Goal: Information Seeking & Learning: Learn about a topic

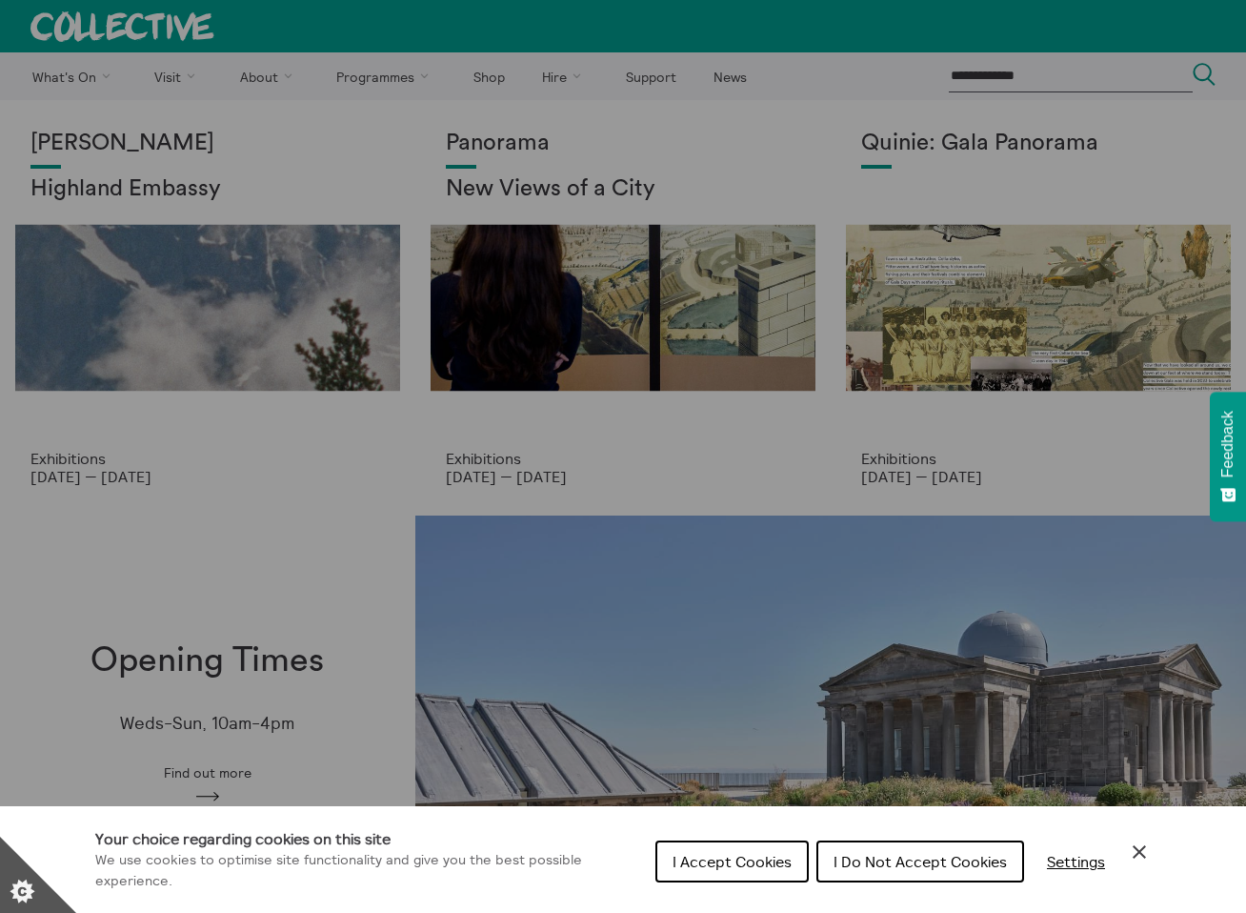
click at [1144, 849] on icon "Close Cookie Control" at bounding box center [1139, 851] width 23 height 23
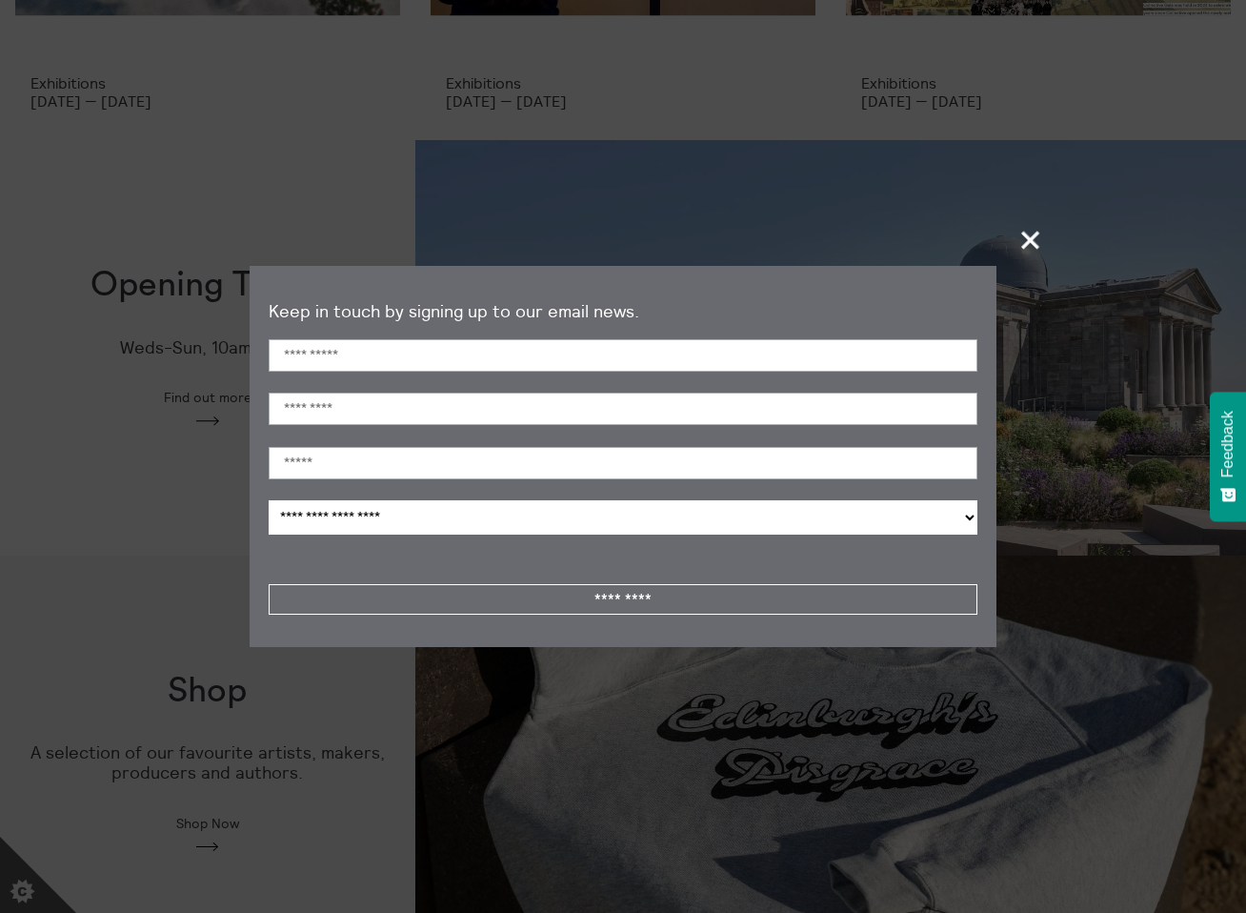
scroll to position [384, 0]
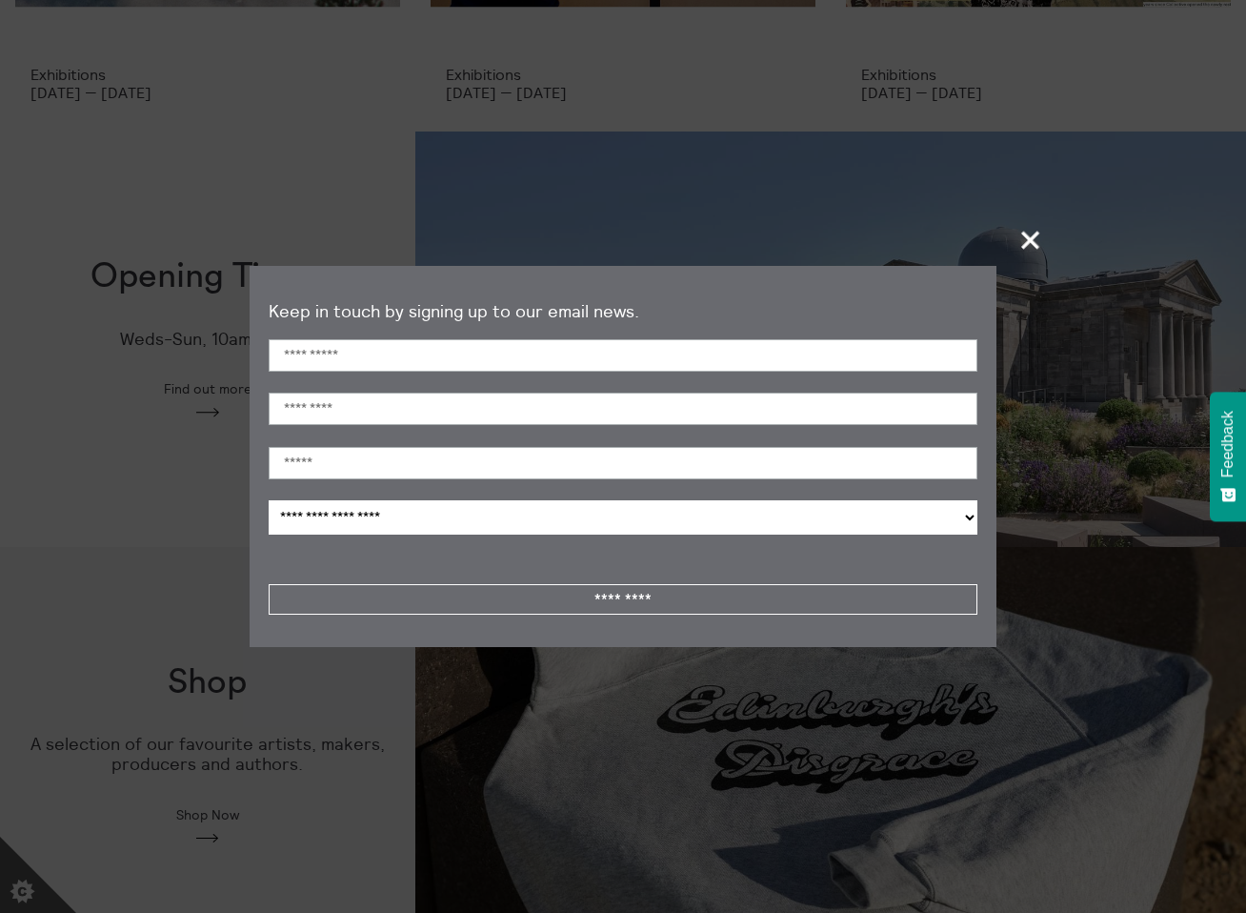
click at [1032, 241] on span "+" at bounding box center [1031, 239] width 56 height 56
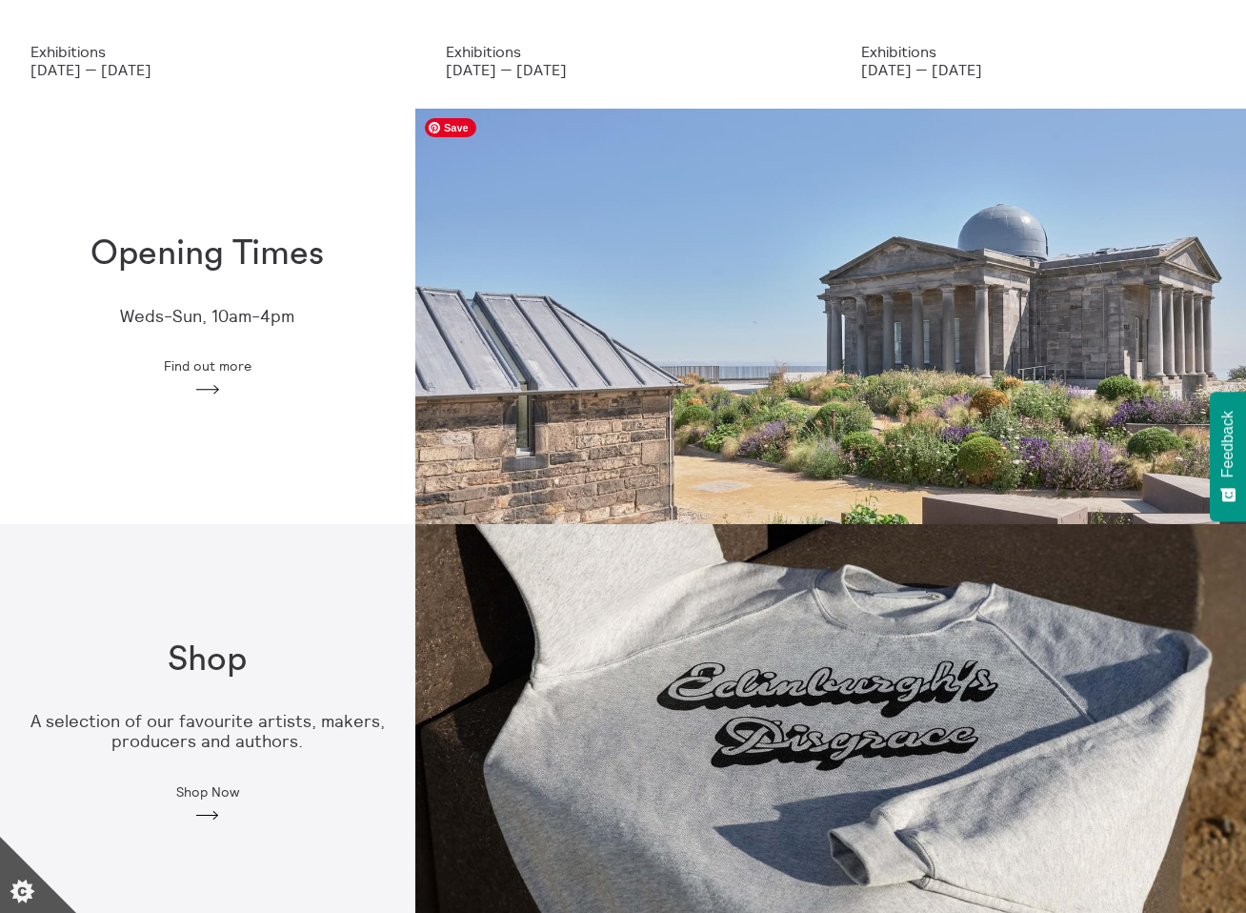
scroll to position [389, 0]
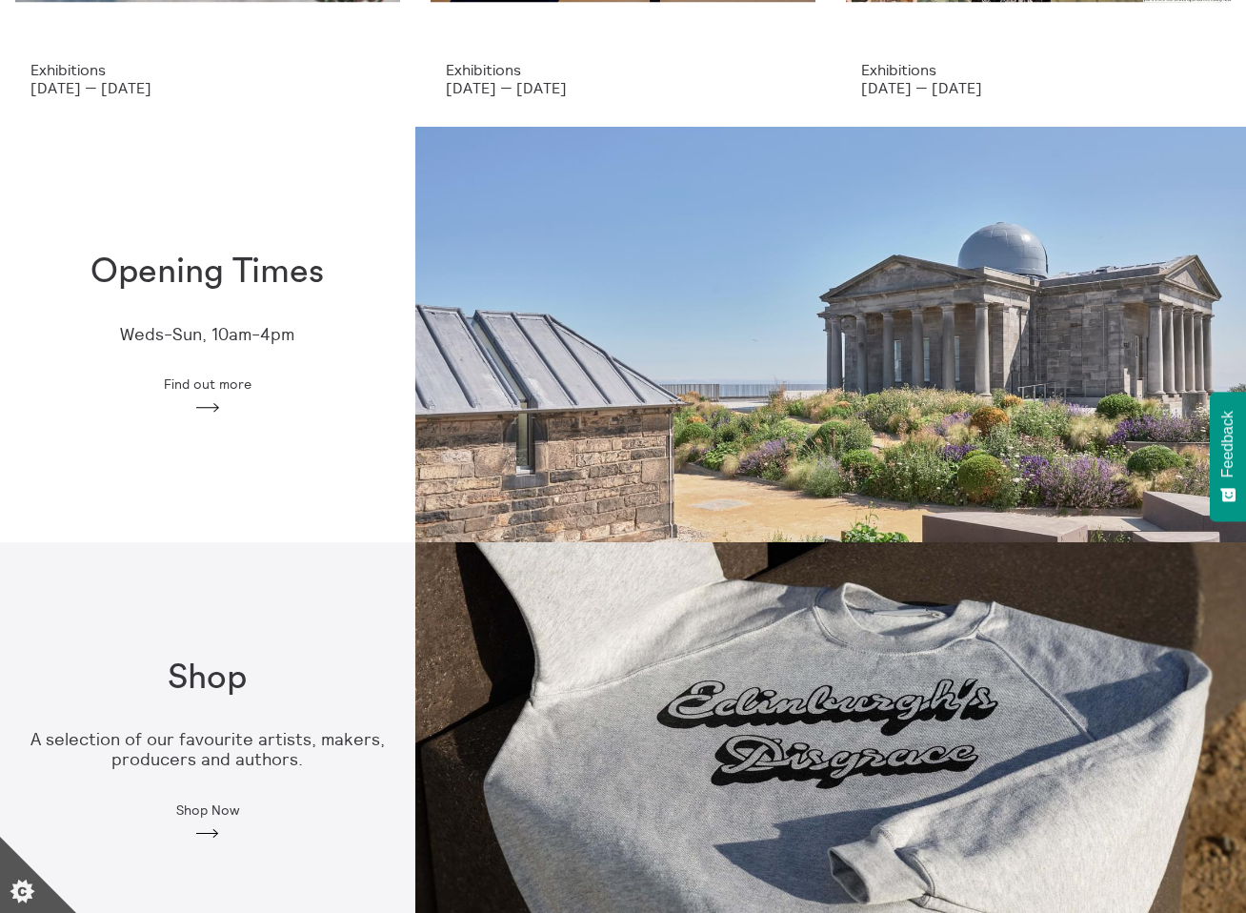
click at [240, 279] on h1 "Opening Times" at bounding box center [206, 271] width 233 height 39
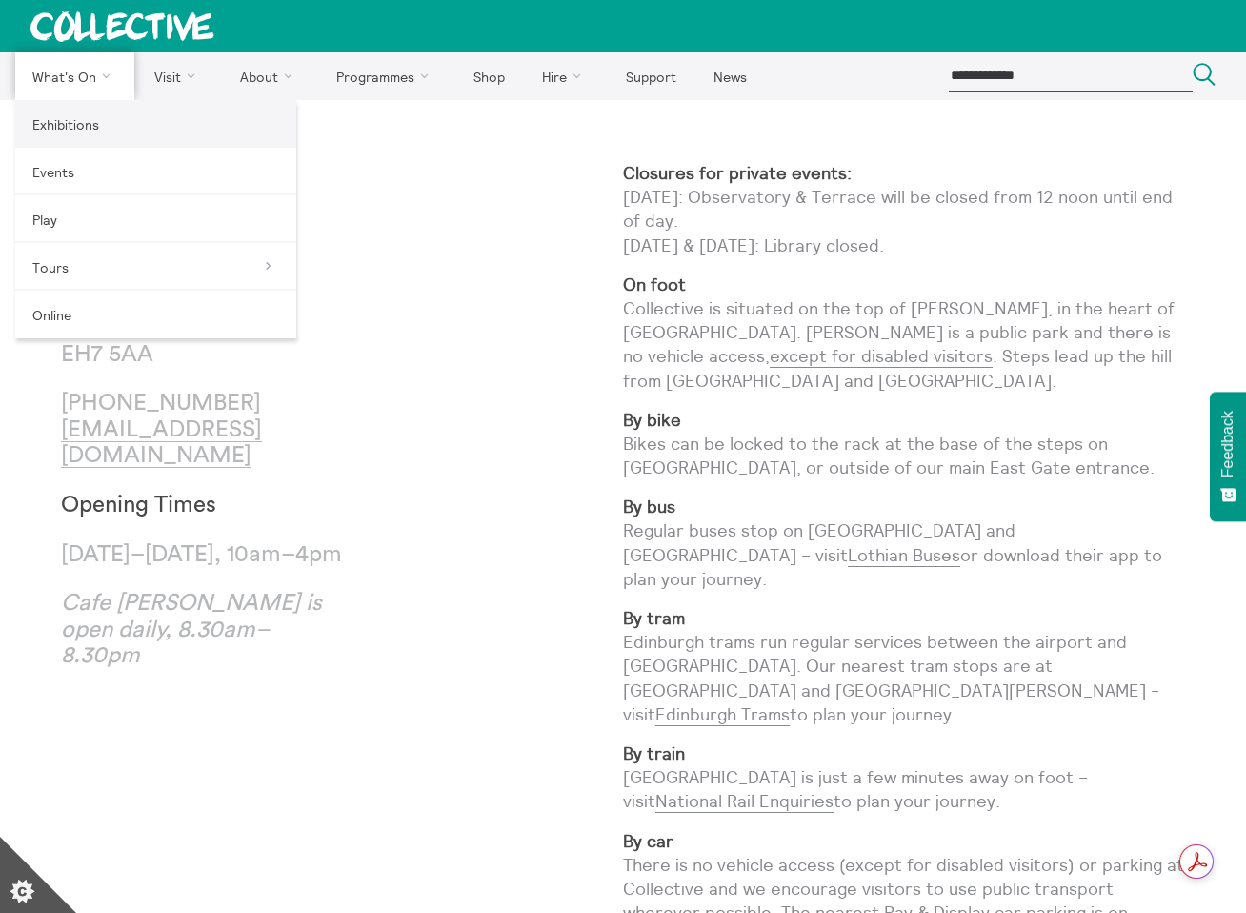
click at [60, 131] on link "Exhibitions" at bounding box center [155, 124] width 281 height 48
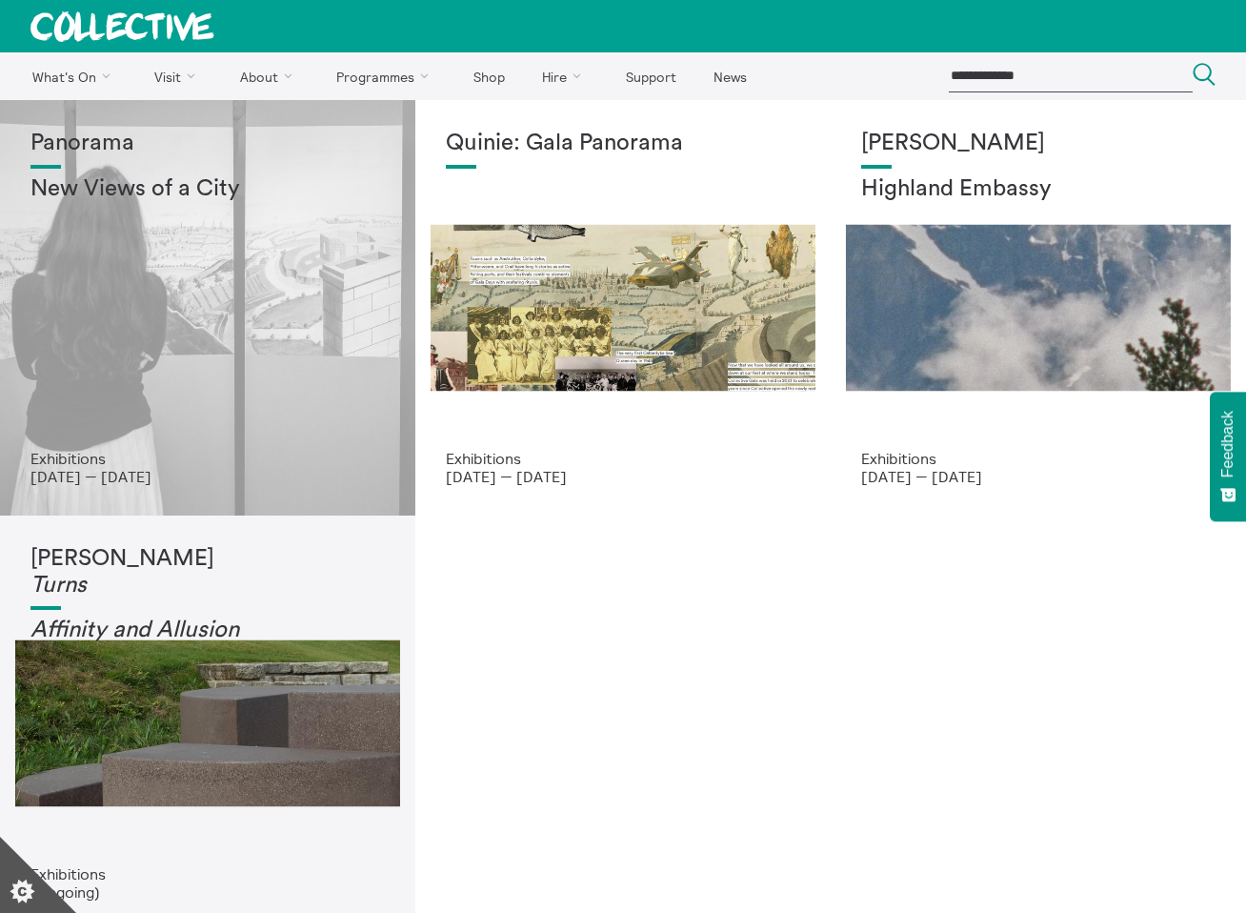
click at [212, 316] on div "Panorama New Views of a City" at bounding box center [207, 290] width 354 height 319
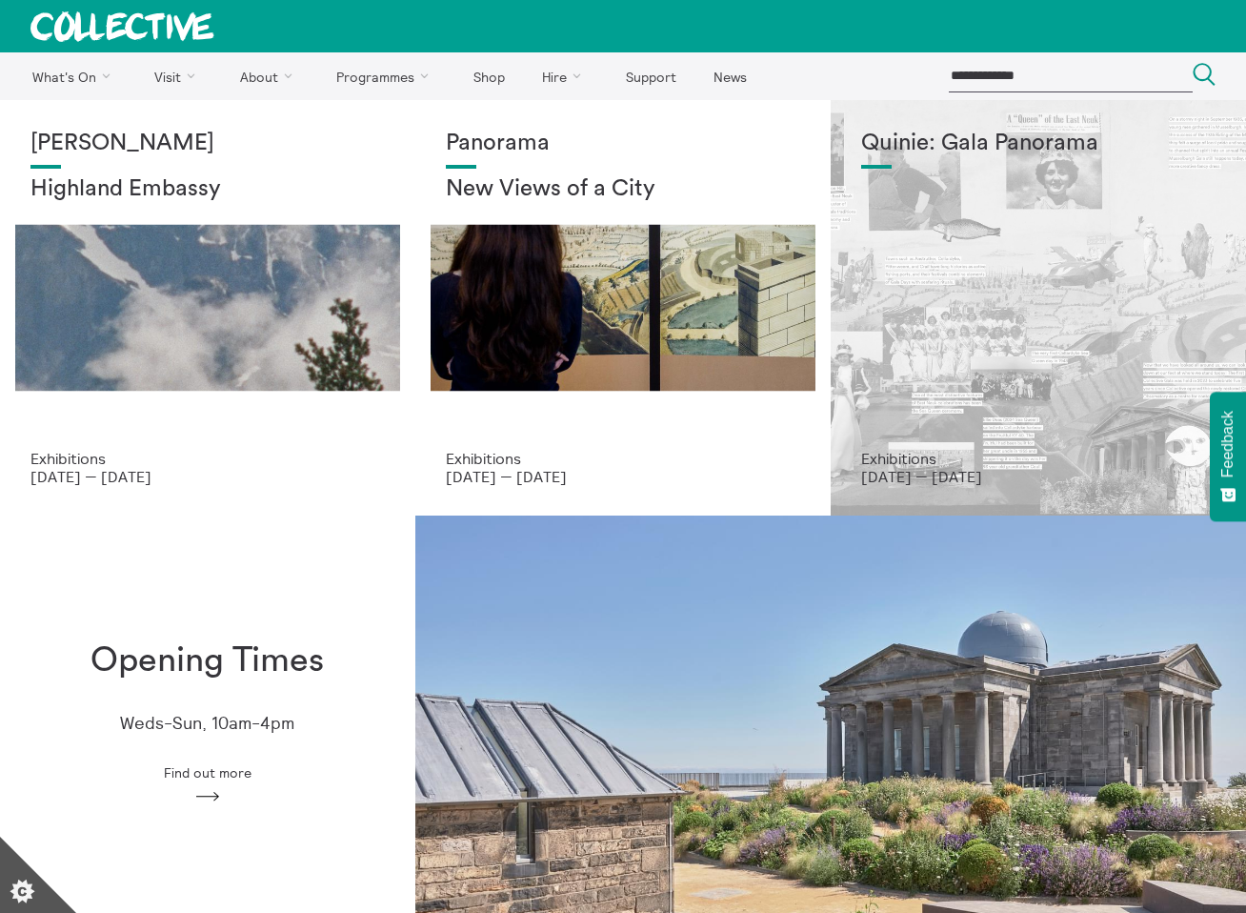
click at [949, 396] on div "Quinie: Gala Panorama" at bounding box center [1038, 290] width 354 height 319
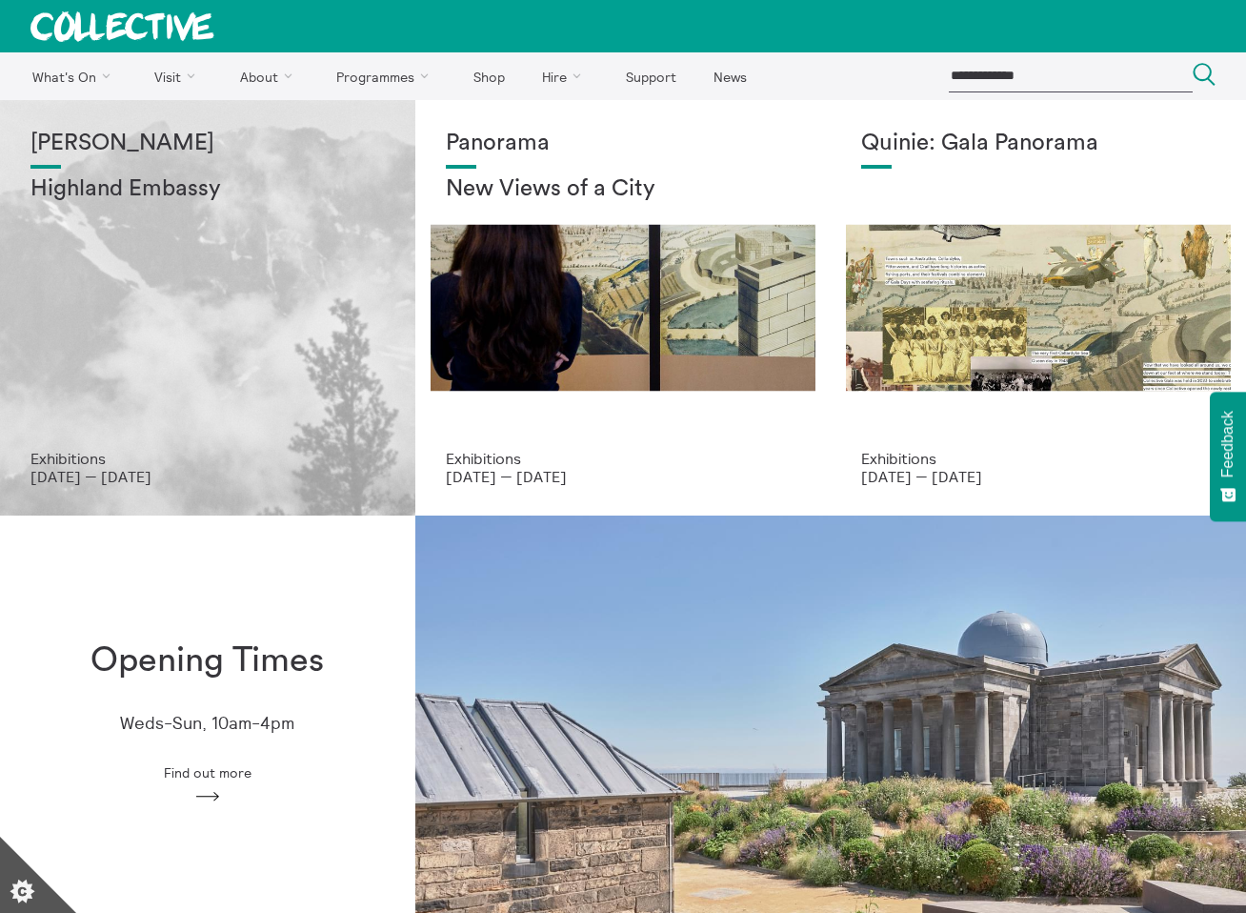
click at [122, 218] on div "Shen Xin Highland Embassy" at bounding box center [207, 290] width 354 height 319
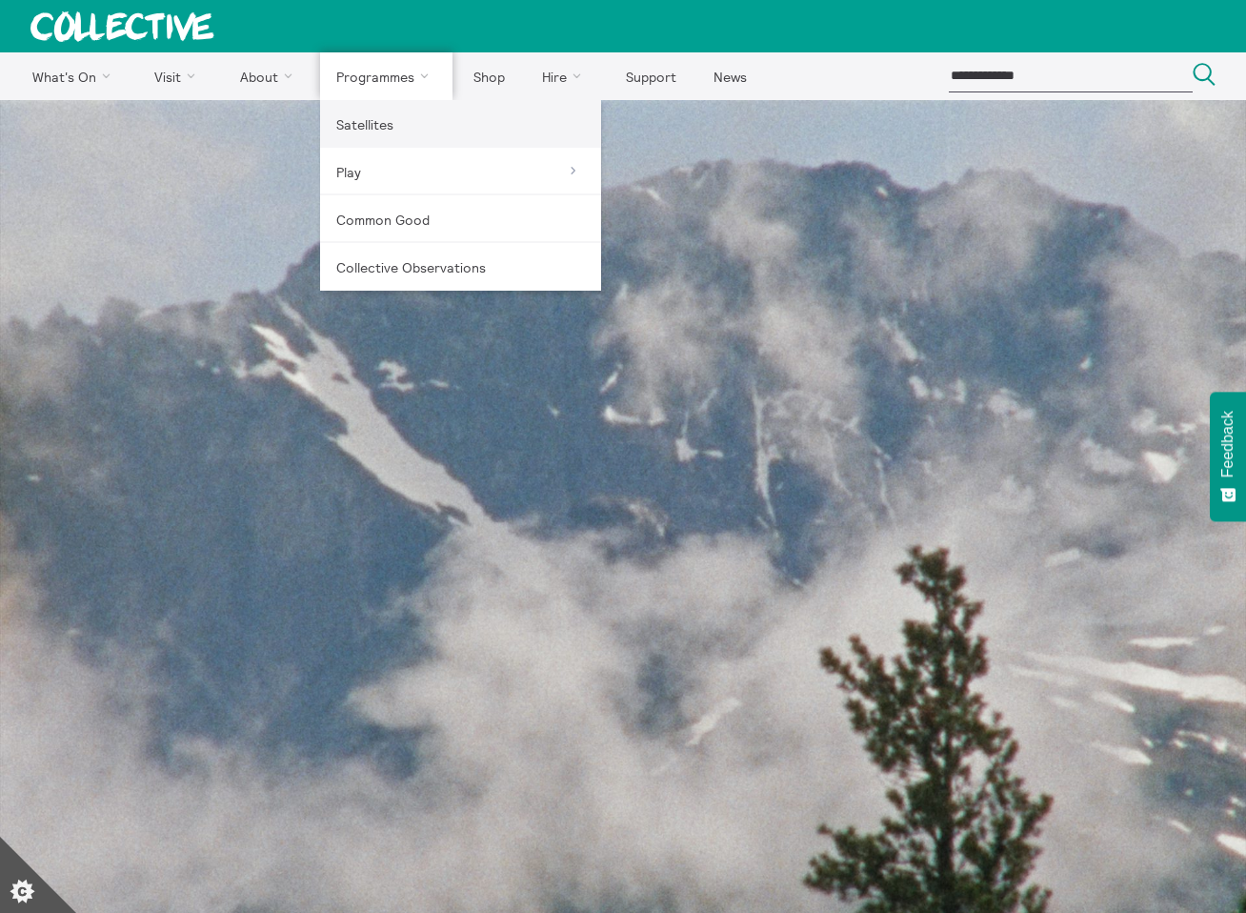
click at [385, 122] on link "Satellites" at bounding box center [460, 124] width 281 height 48
